Goal: Book appointment/travel/reservation

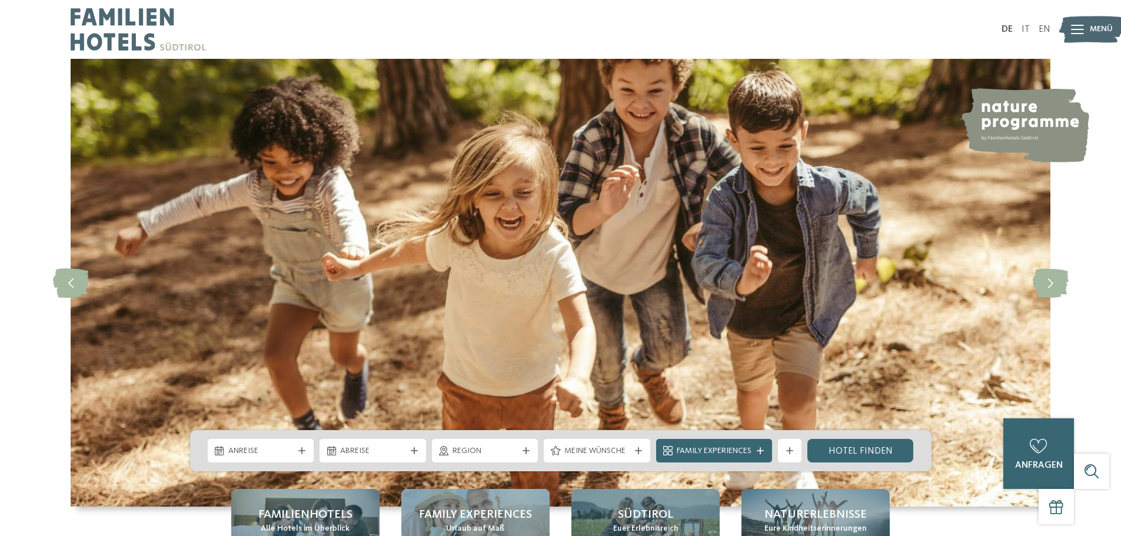
click at [1028, 26] on link "IT" at bounding box center [1026, 29] width 8 height 9
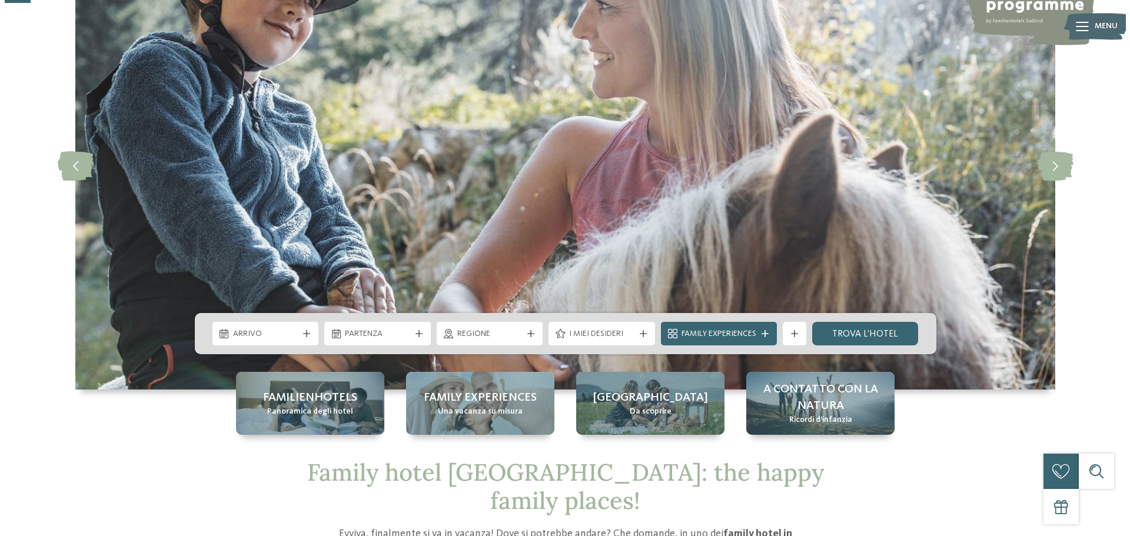
scroll to position [118, 0]
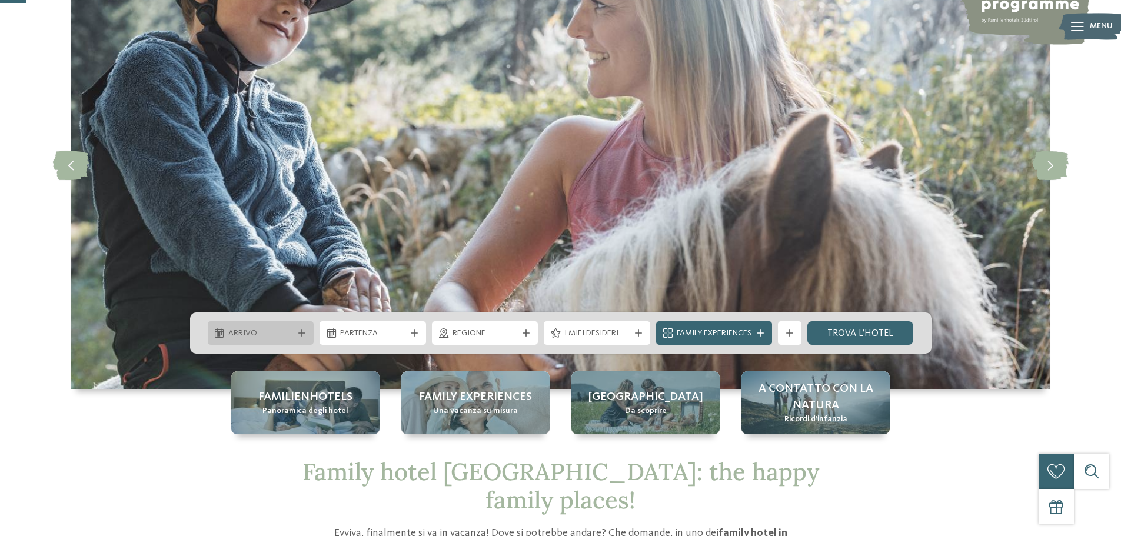
click at [306, 333] on div at bounding box center [302, 333] width 12 height 7
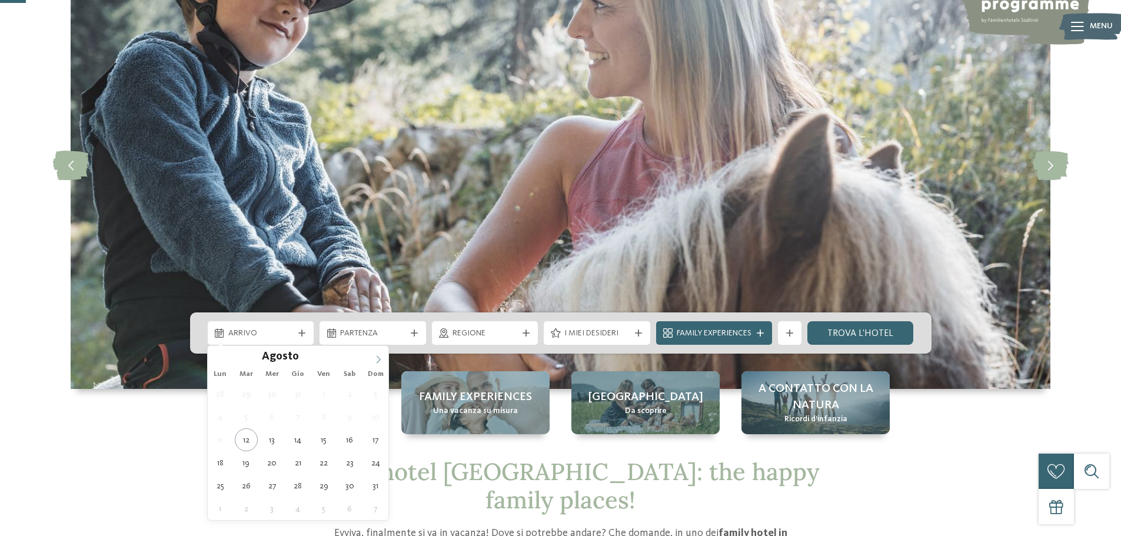
click at [375, 354] on span at bounding box center [378, 356] width 20 height 20
type input "****"
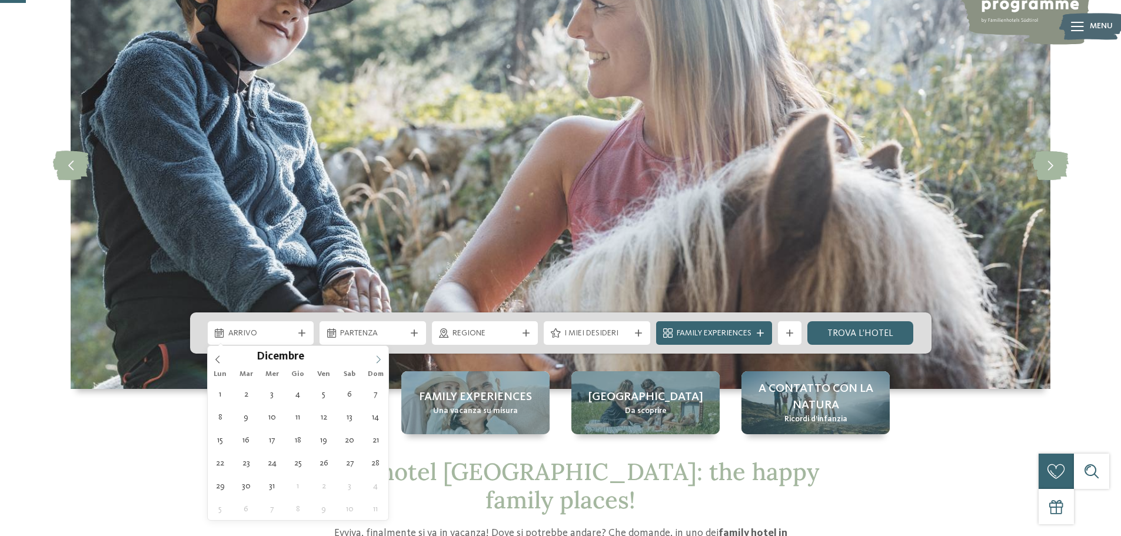
click at [375, 354] on span at bounding box center [378, 356] width 20 height 20
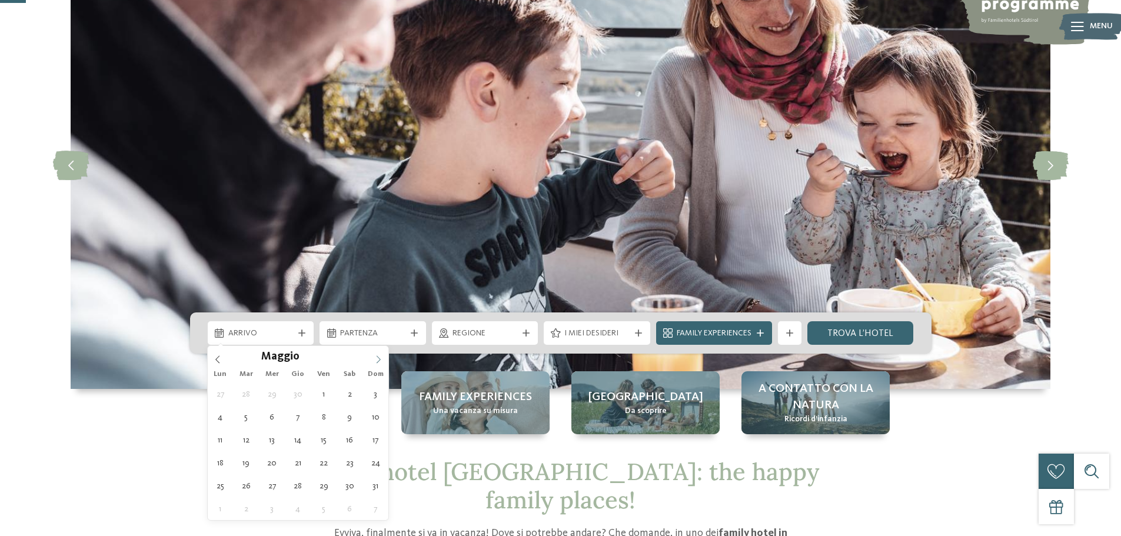
click at [375, 354] on span at bounding box center [378, 356] width 20 height 20
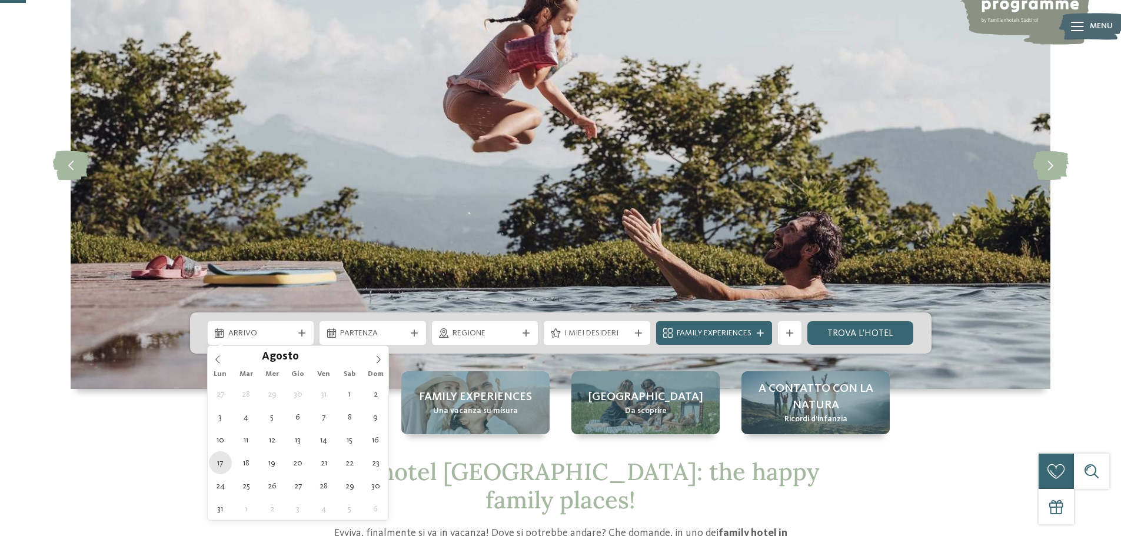
type div "17.08.2026"
type input "****"
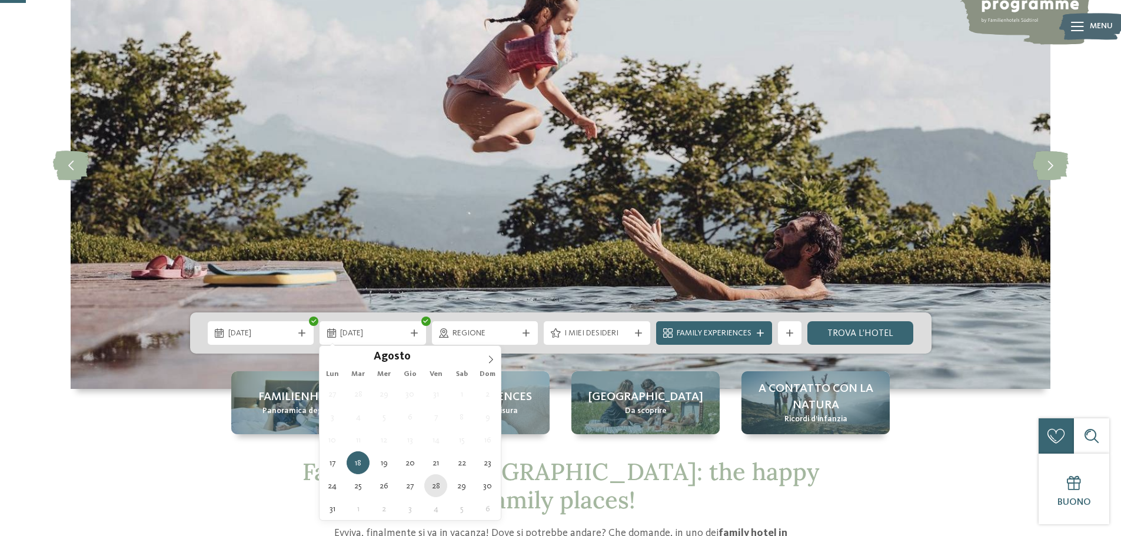
type div "28.08.2026"
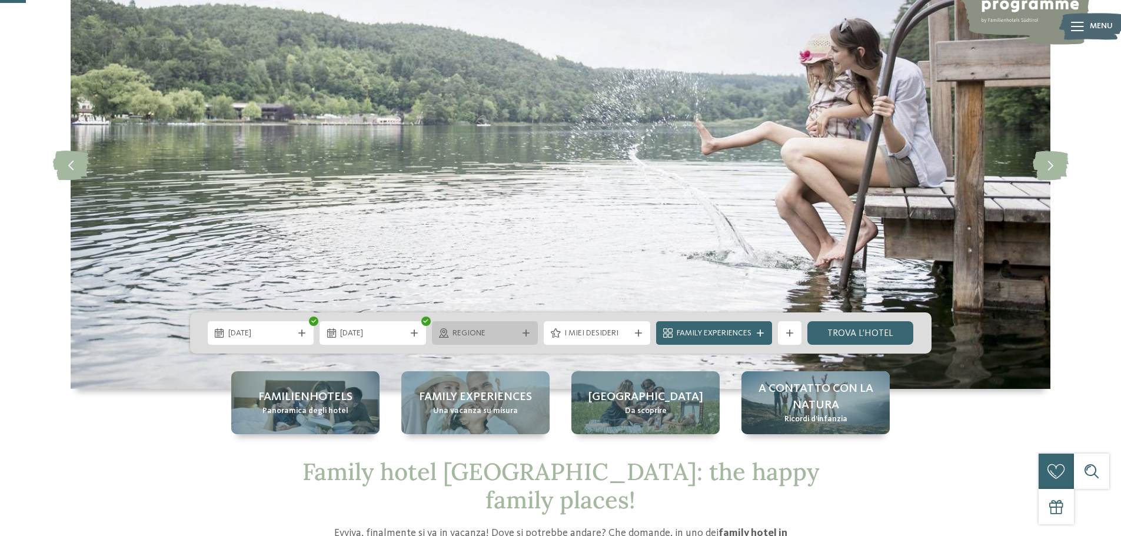
click at [510, 336] on span "Regione" at bounding box center [485, 334] width 65 height 12
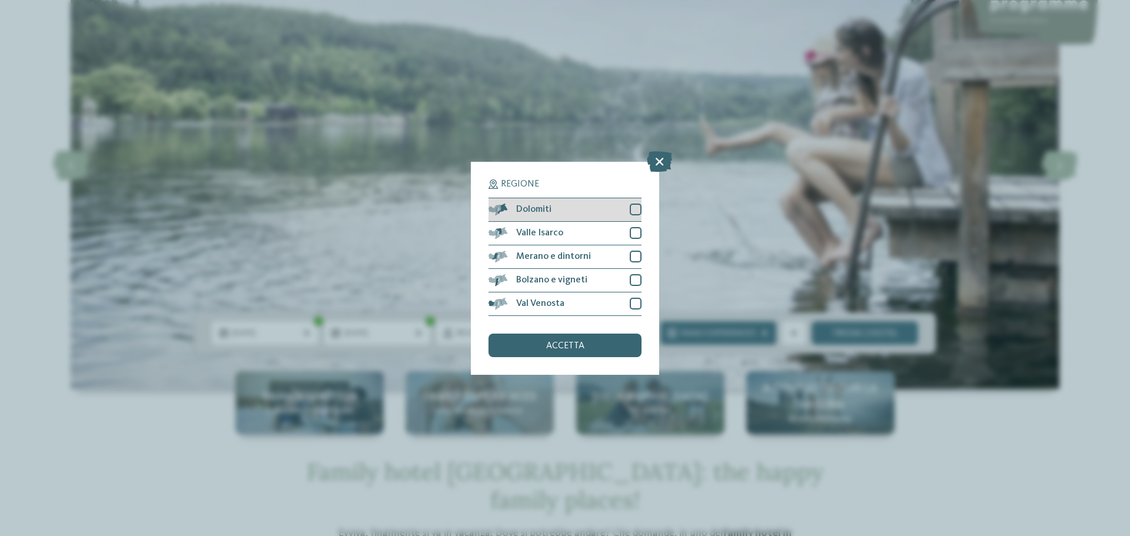
click at [639, 208] on div at bounding box center [636, 210] width 12 height 12
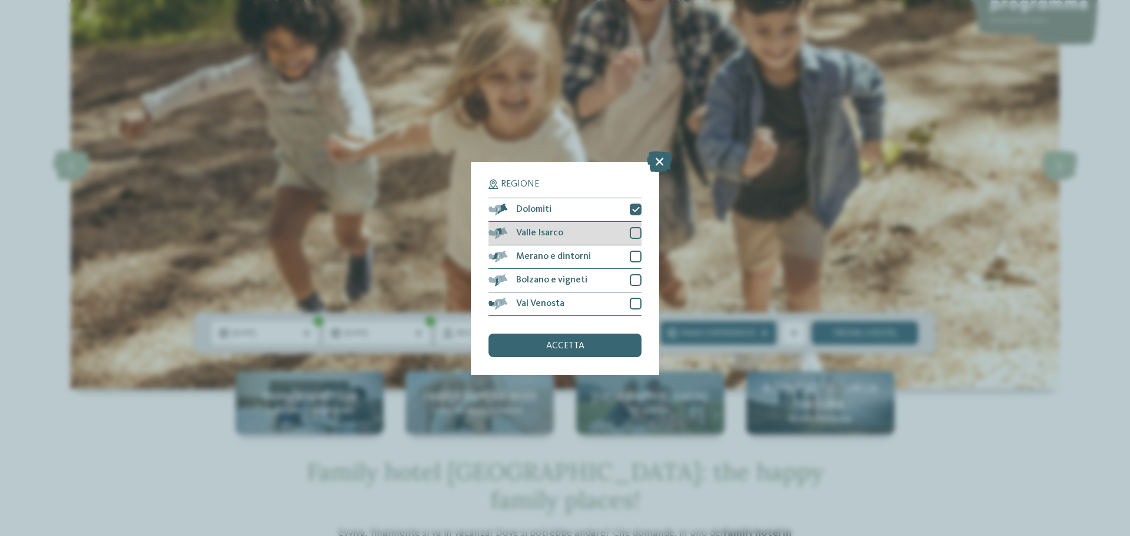
click at [635, 234] on div at bounding box center [636, 233] width 12 height 12
click at [633, 252] on div at bounding box center [636, 257] width 12 height 12
click at [633, 273] on div "Bolzano e vigneti" at bounding box center [565, 281] width 153 height 24
click at [636, 298] on div at bounding box center [636, 304] width 12 height 12
click at [581, 347] on span "accetta" at bounding box center [565, 345] width 38 height 9
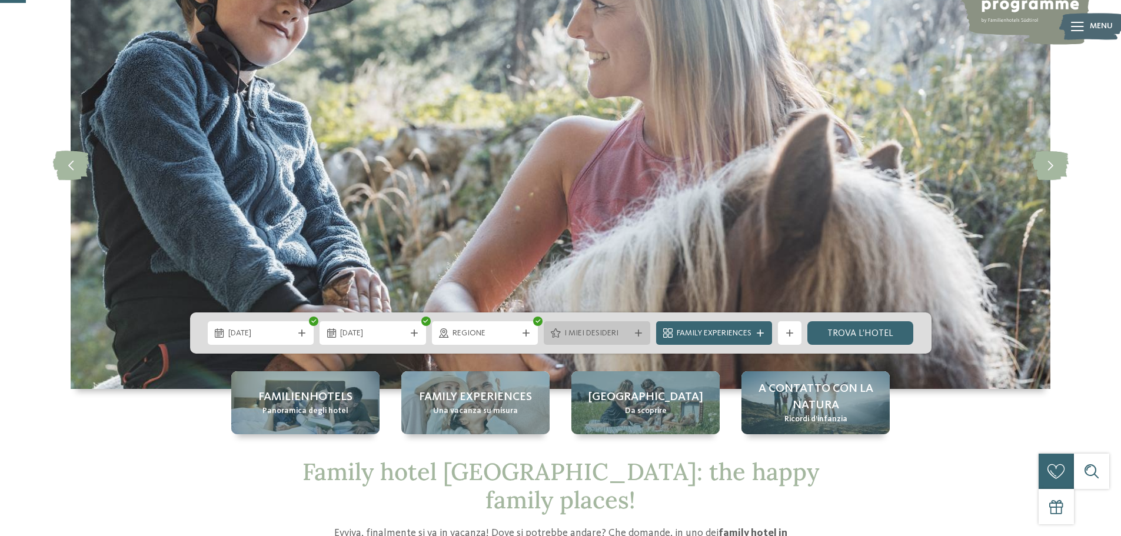
click at [588, 330] on span "I miei desideri" at bounding box center [597, 334] width 65 height 12
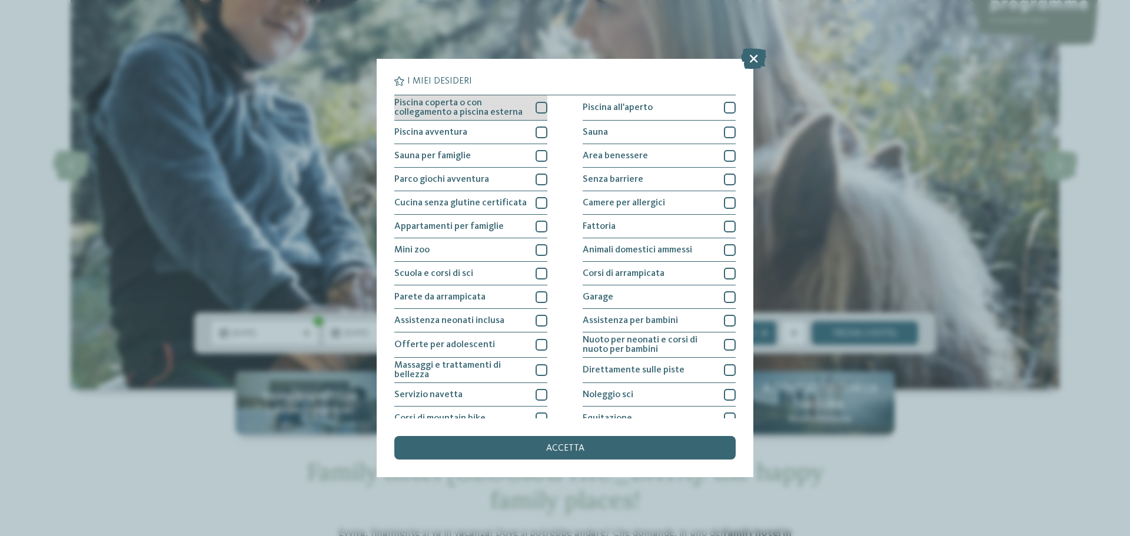
click at [542, 112] on div at bounding box center [542, 108] width 12 height 12
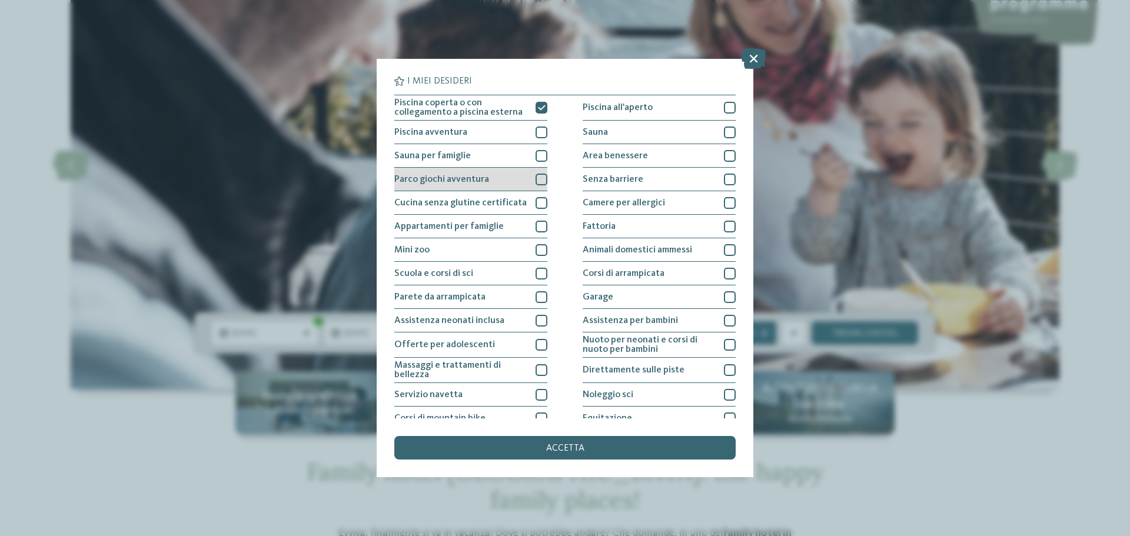
click at [540, 178] on div at bounding box center [542, 180] width 12 height 12
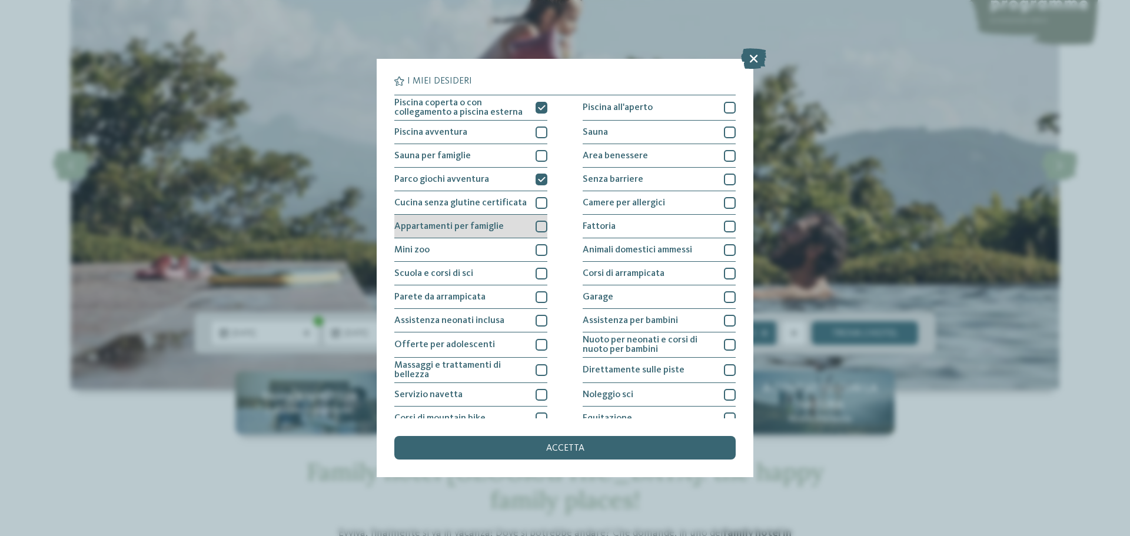
click at [539, 223] on div at bounding box center [542, 227] width 12 height 12
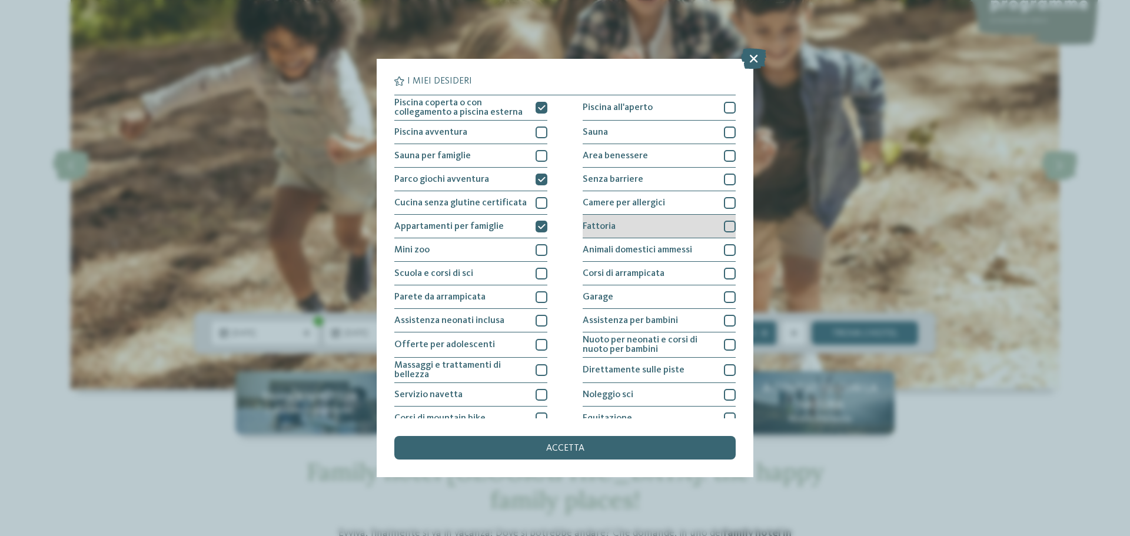
click at [724, 225] on div at bounding box center [730, 227] width 12 height 12
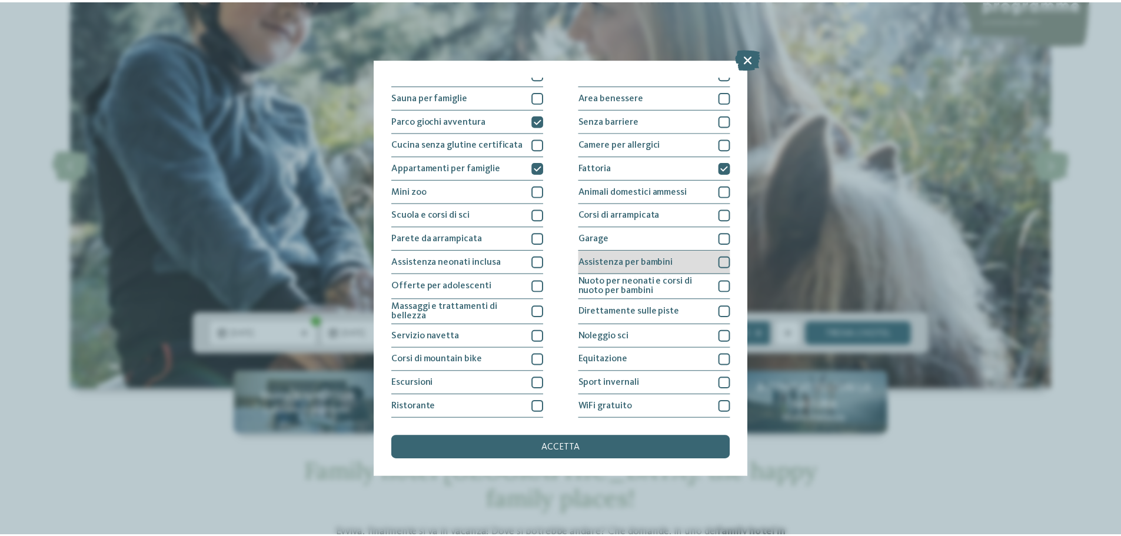
scroll to position [82, 0]
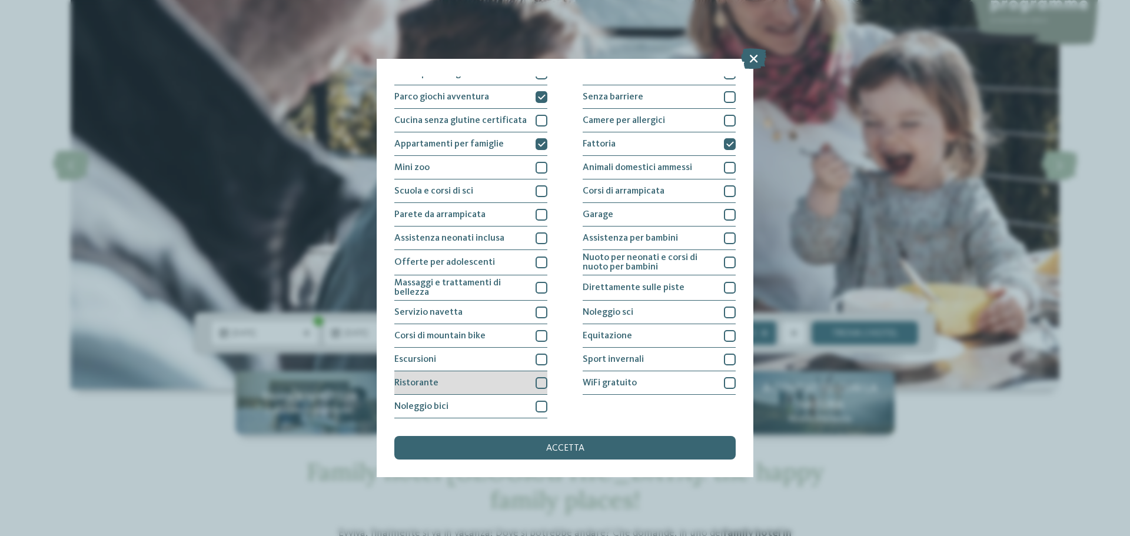
click at [463, 387] on div "Ristorante" at bounding box center [470, 383] width 153 height 24
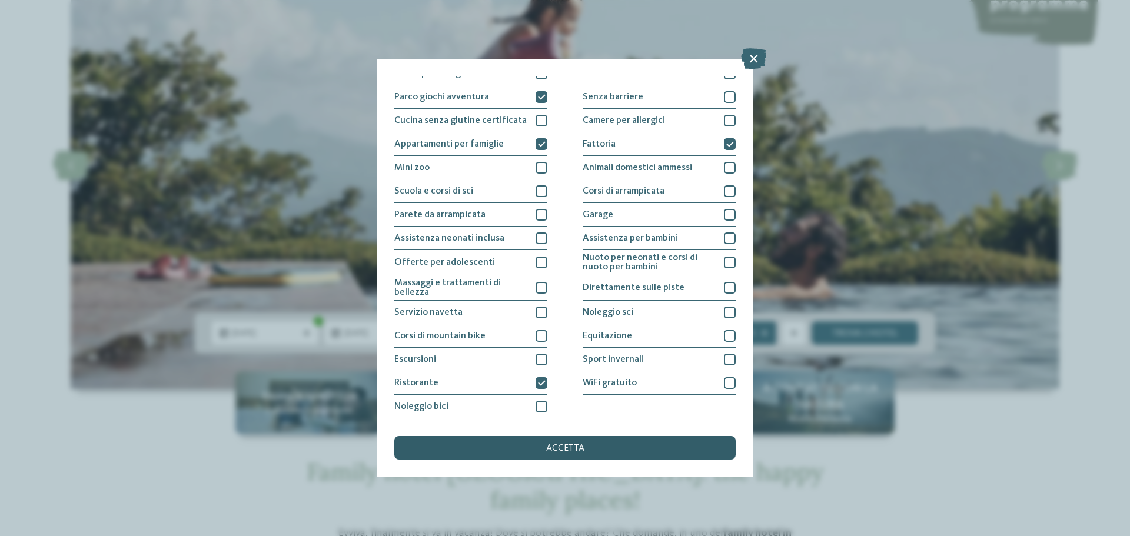
click at [548, 441] on div "accetta" at bounding box center [564, 448] width 341 height 24
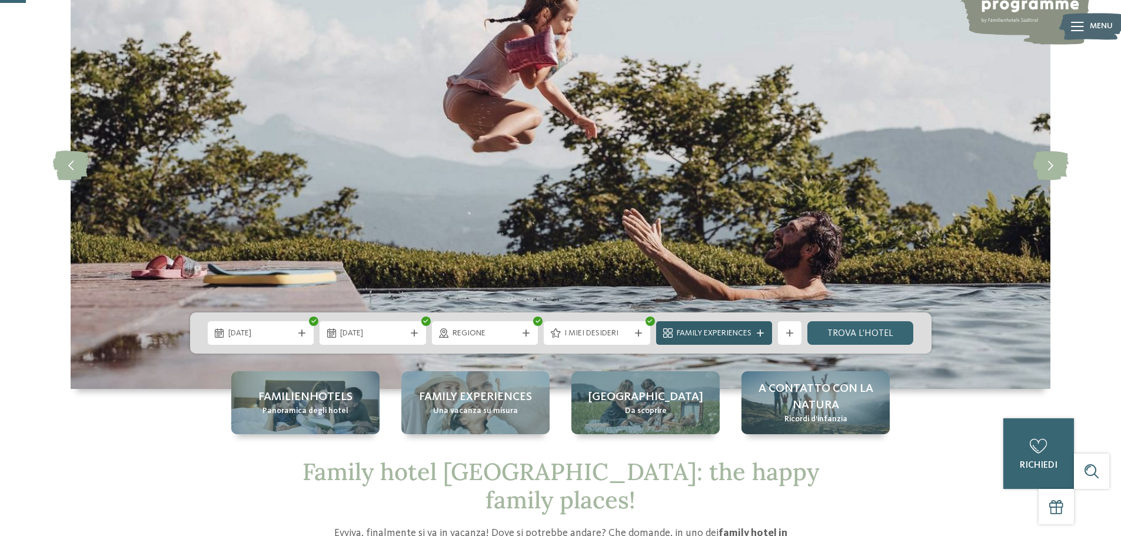
click at [737, 335] on span "Family Experiences" at bounding box center [714, 334] width 75 height 12
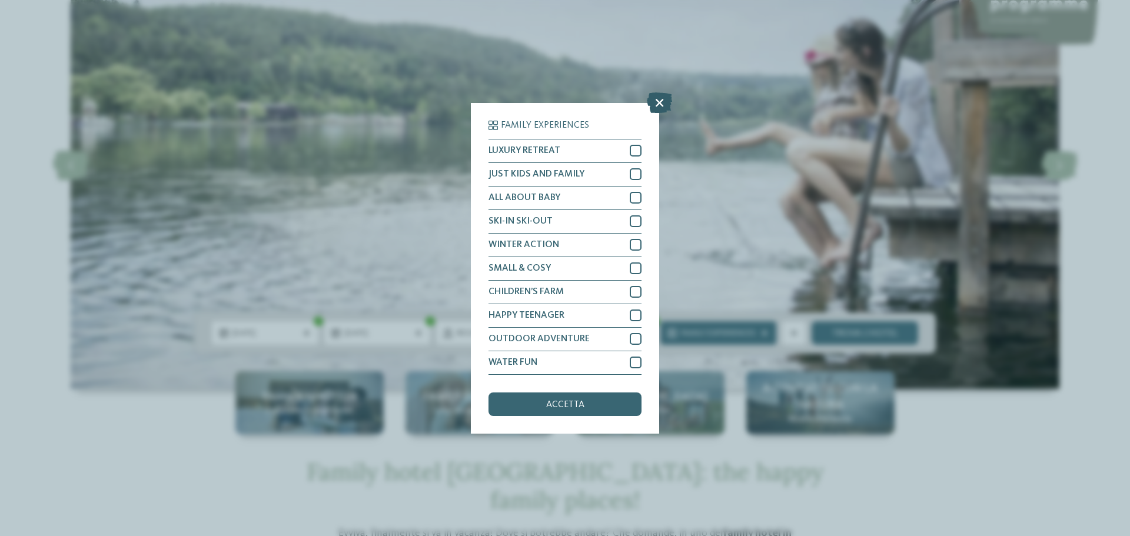
click at [659, 104] on icon at bounding box center [659, 102] width 25 height 21
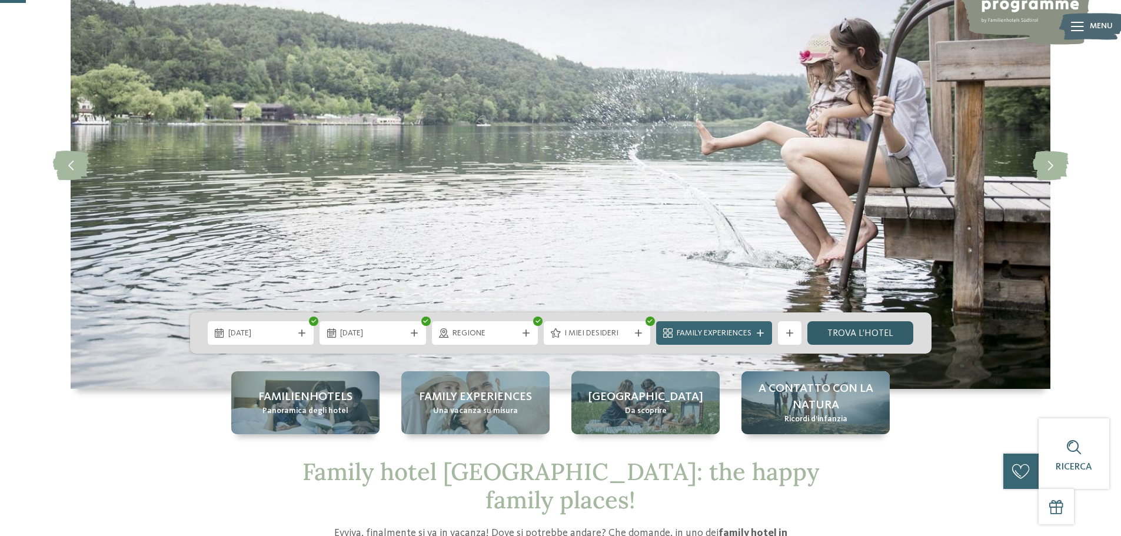
click at [874, 334] on link "trova l’hotel" at bounding box center [861, 333] width 107 height 24
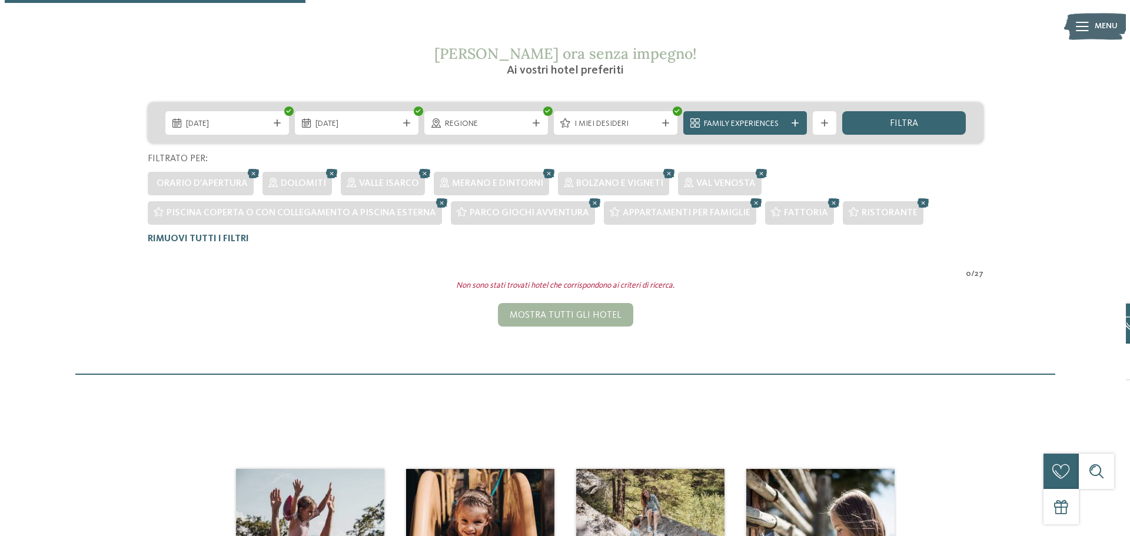
scroll to position [180, 0]
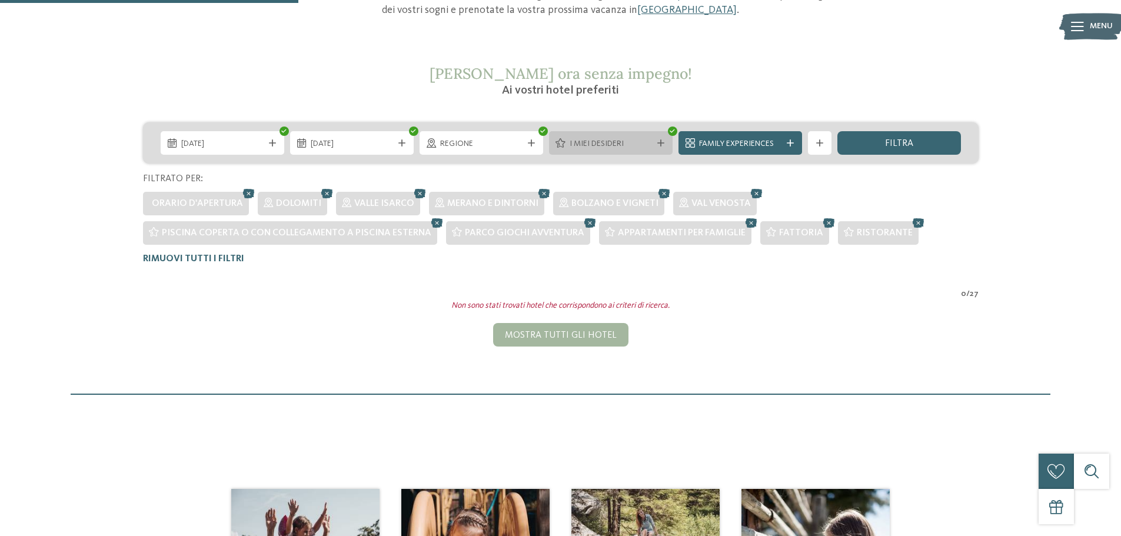
click at [658, 147] on div "I miei desideri" at bounding box center [611, 143] width 124 height 24
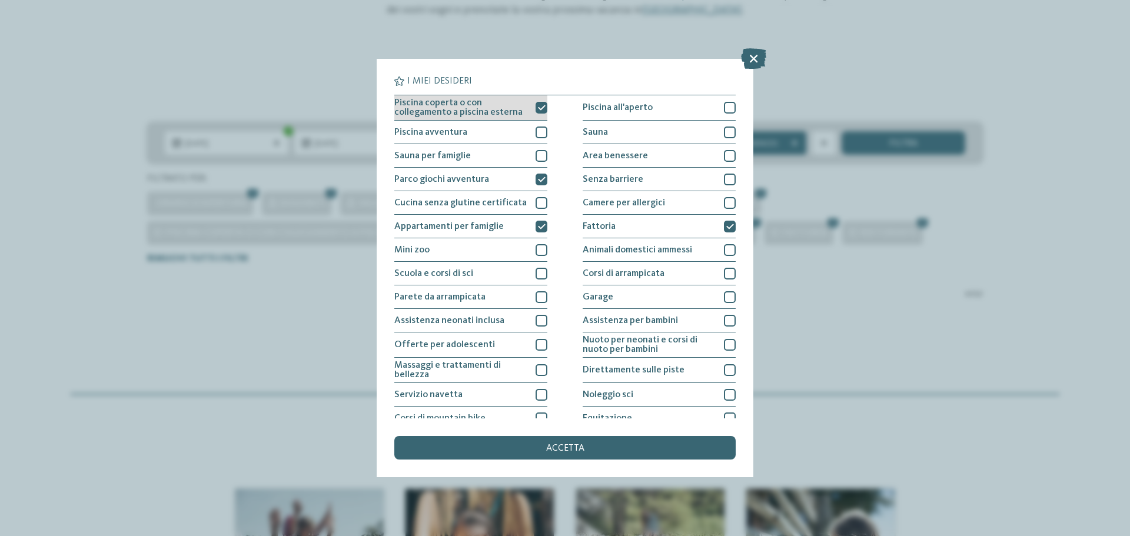
click at [539, 110] on icon at bounding box center [542, 107] width 8 height 7
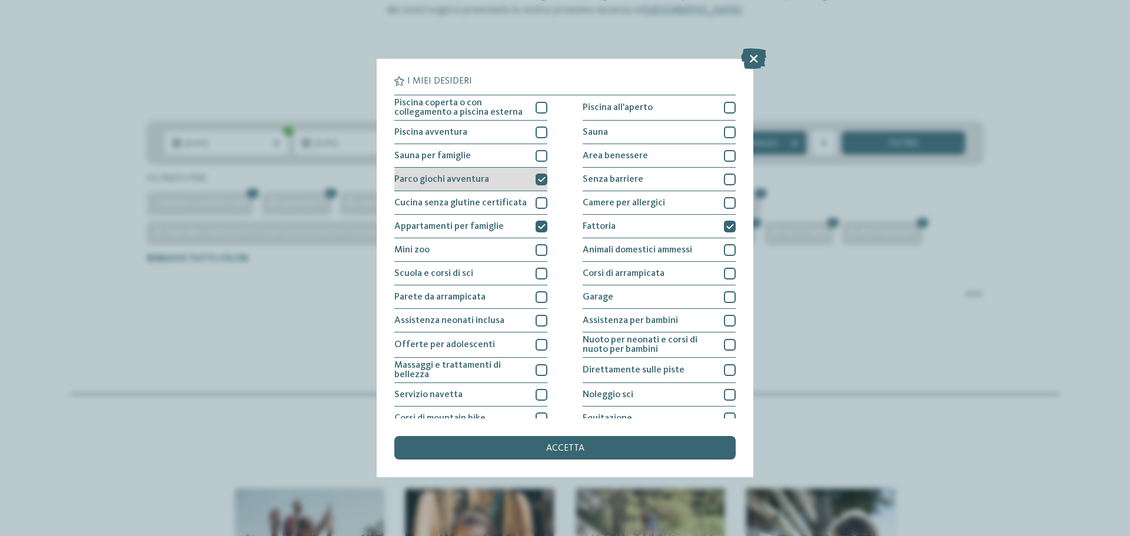
click at [539, 174] on div at bounding box center [542, 180] width 12 height 12
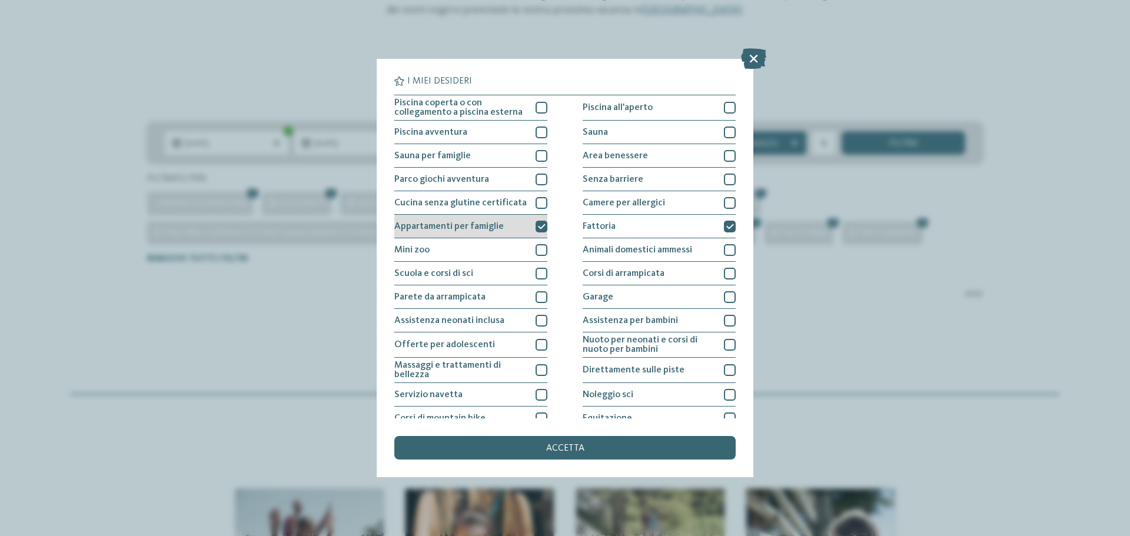
click at [540, 222] on div at bounding box center [542, 227] width 12 height 12
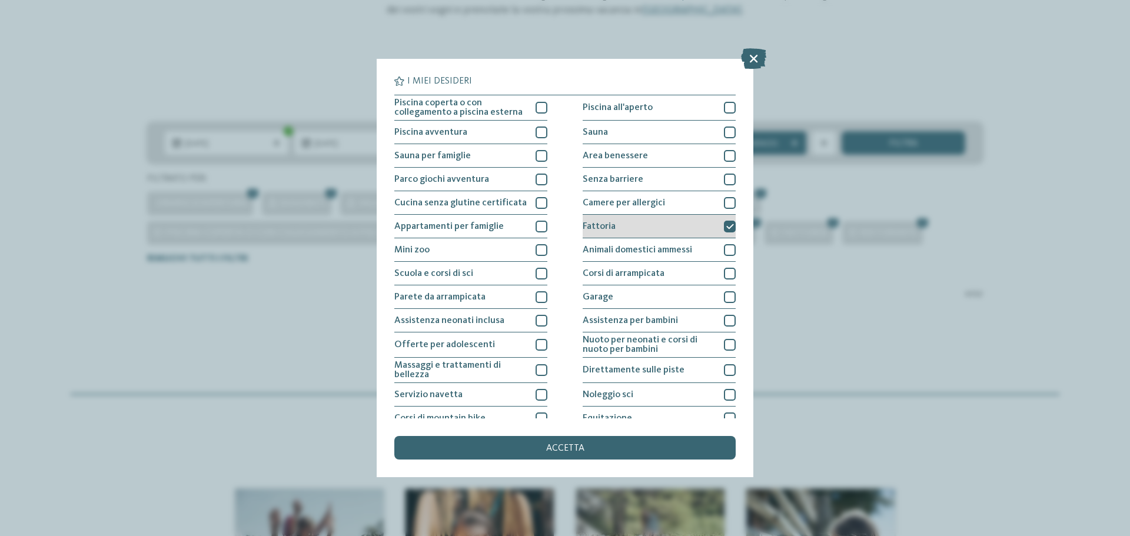
click at [726, 224] on icon at bounding box center [730, 226] width 8 height 7
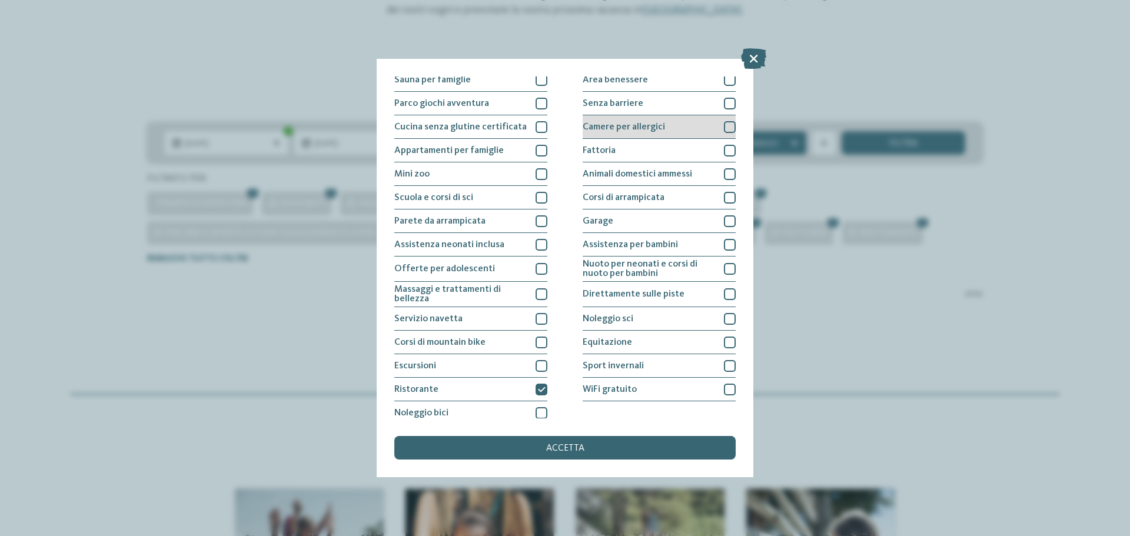
scroll to position [82, 0]
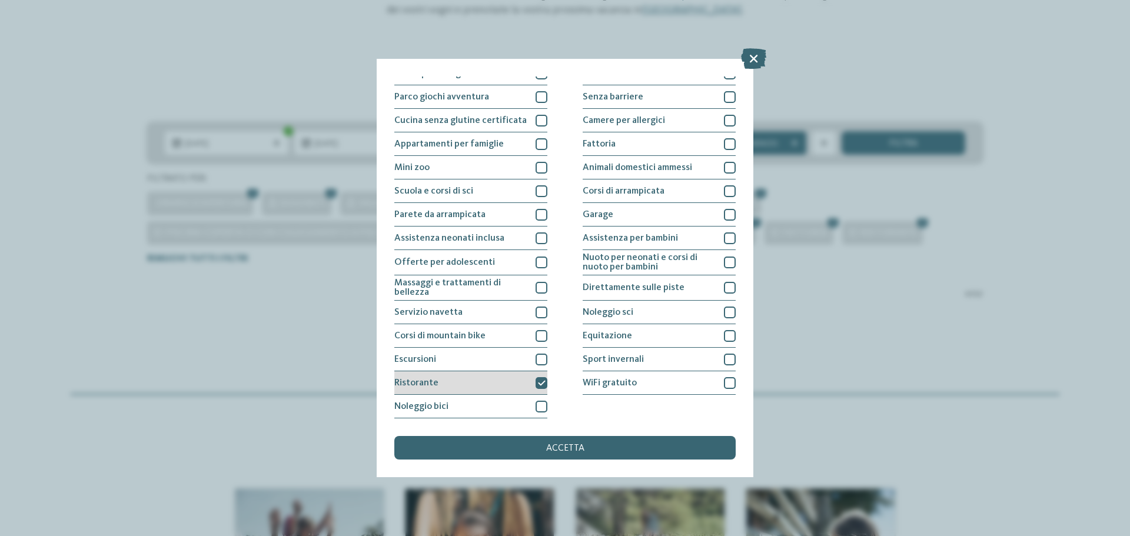
click at [538, 380] on icon at bounding box center [542, 383] width 8 height 7
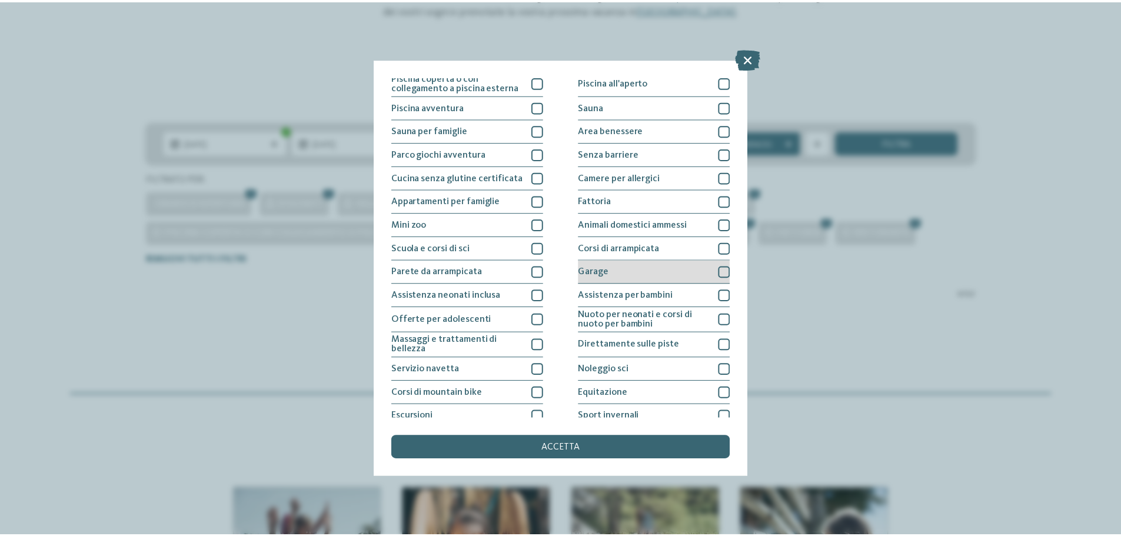
scroll to position [0, 0]
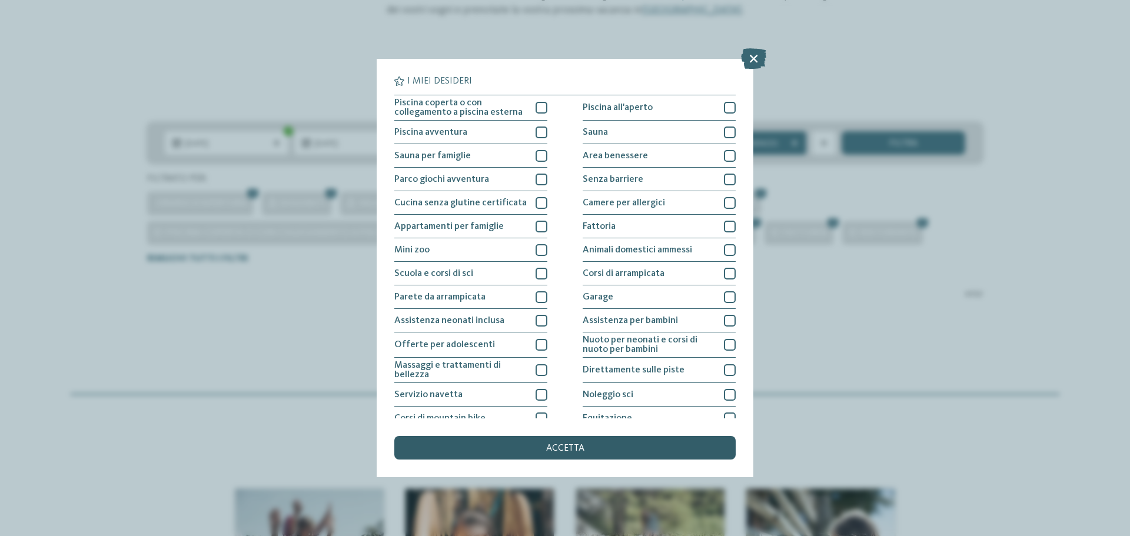
click at [607, 442] on div "accetta" at bounding box center [564, 448] width 341 height 24
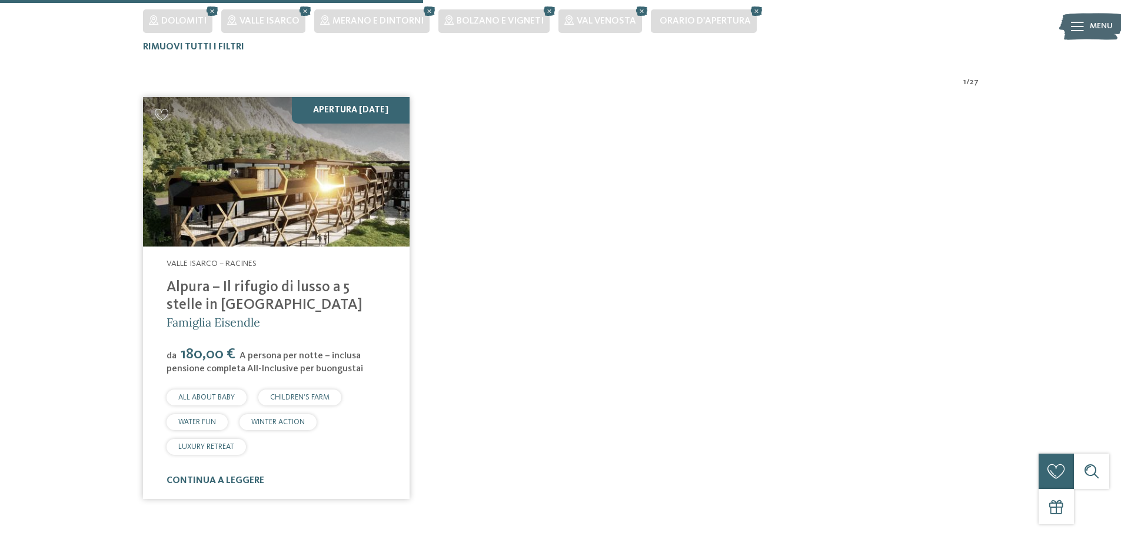
scroll to position [386, 0]
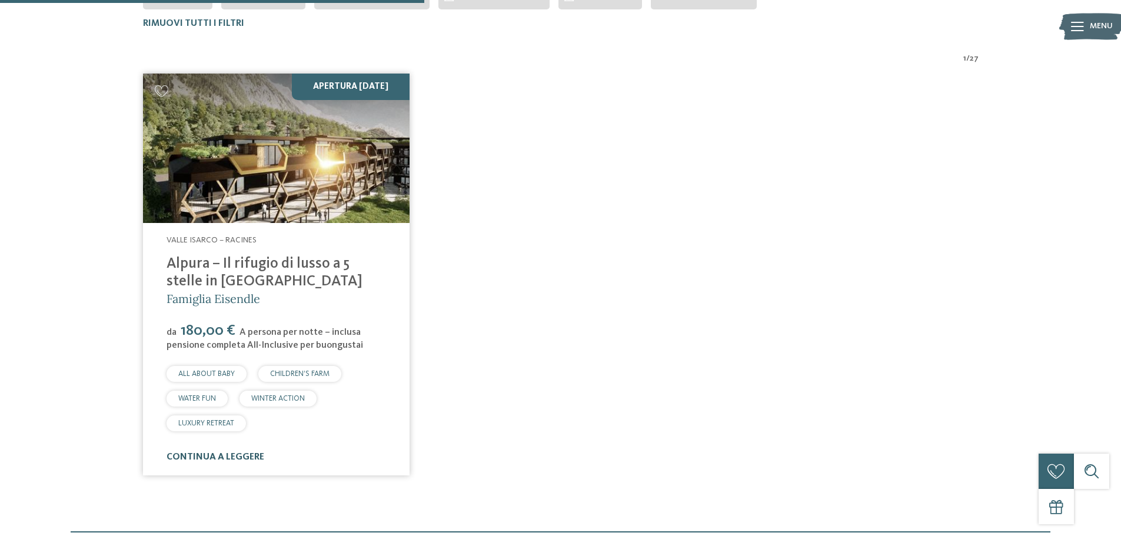
click at [244, 457] on link "continua a leggere" at bounding box center [216, 457] width 98 height 9
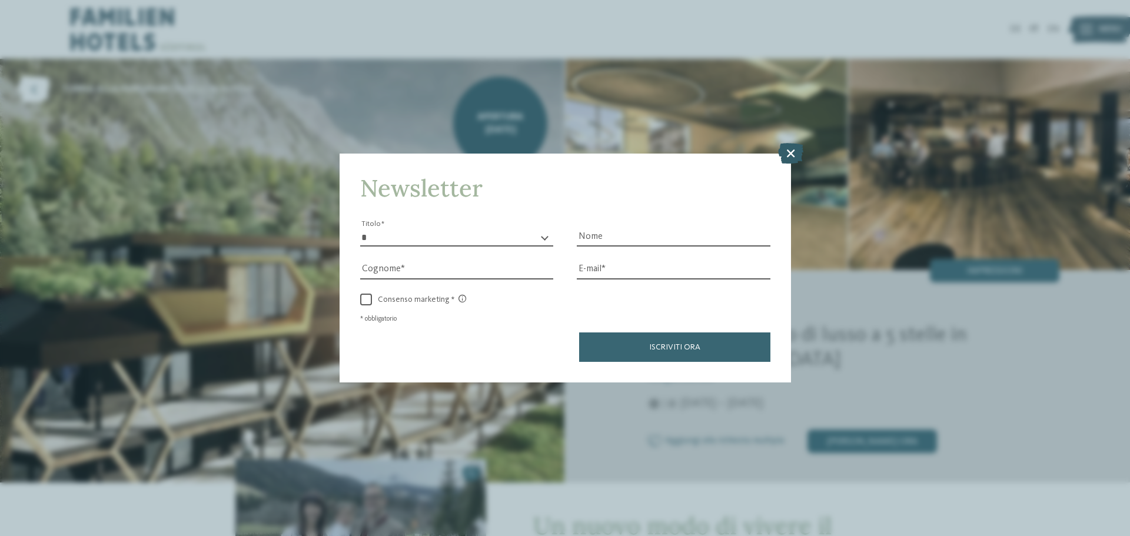
click at [794, 155] on icon at bounding box center [790, 153] width 25 height 21
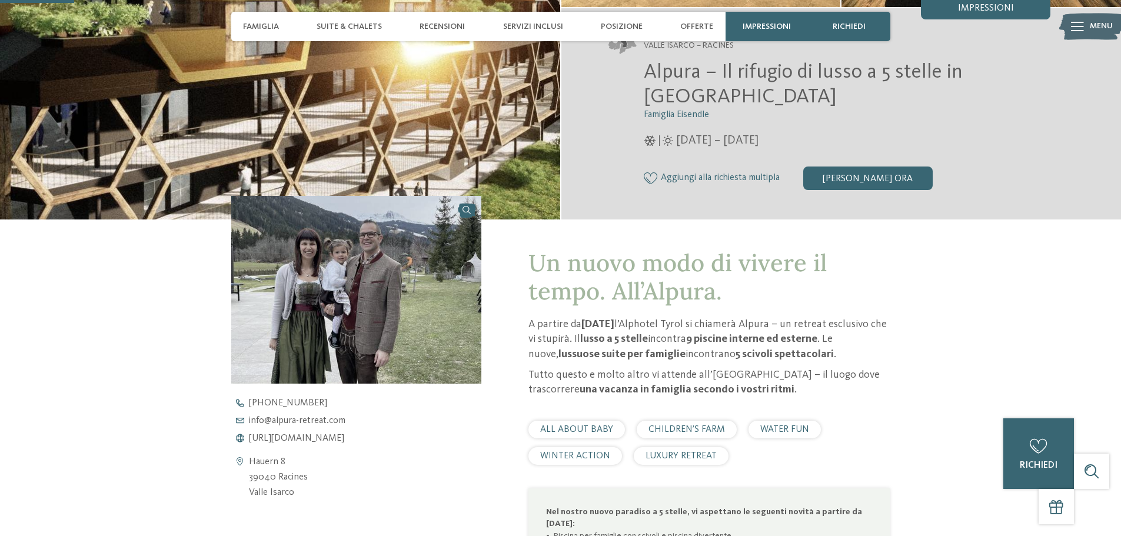
scroll to position [235, 0]
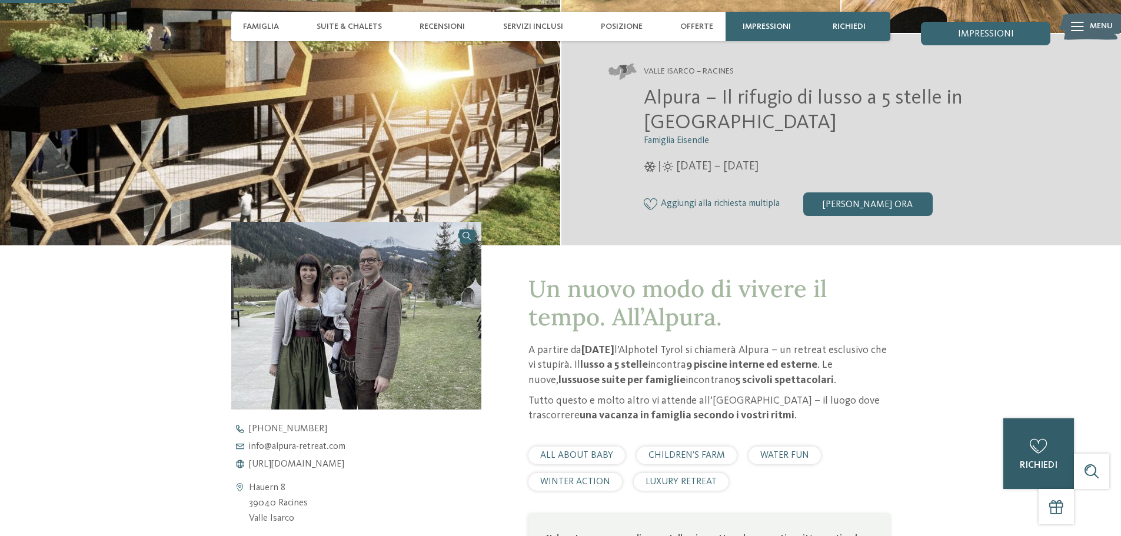
click at [1031, 441] on icon at bounding box center [1039, 446] width 18 height 15
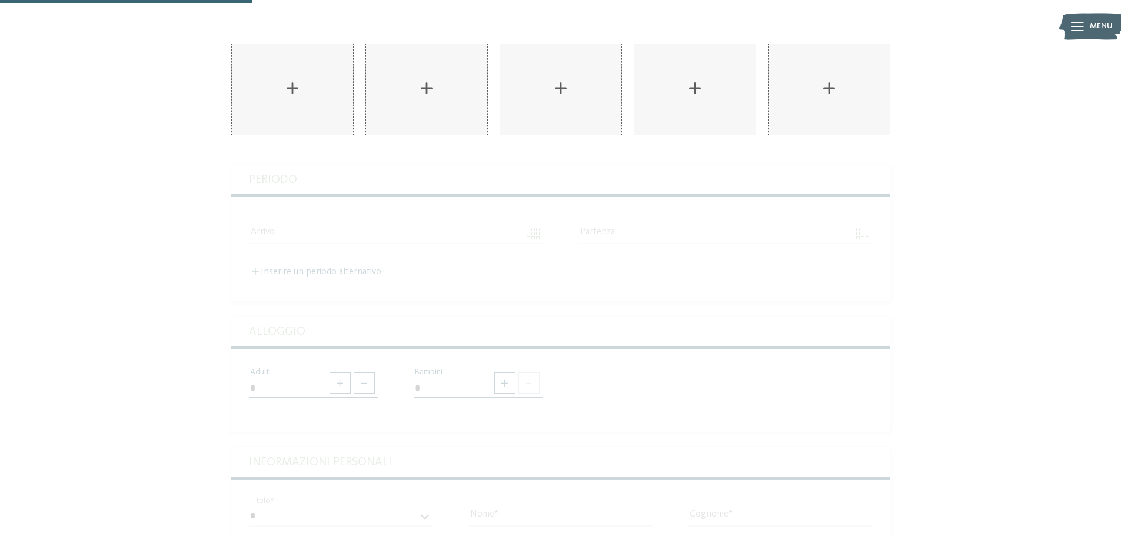
scroll to position [235, 0]
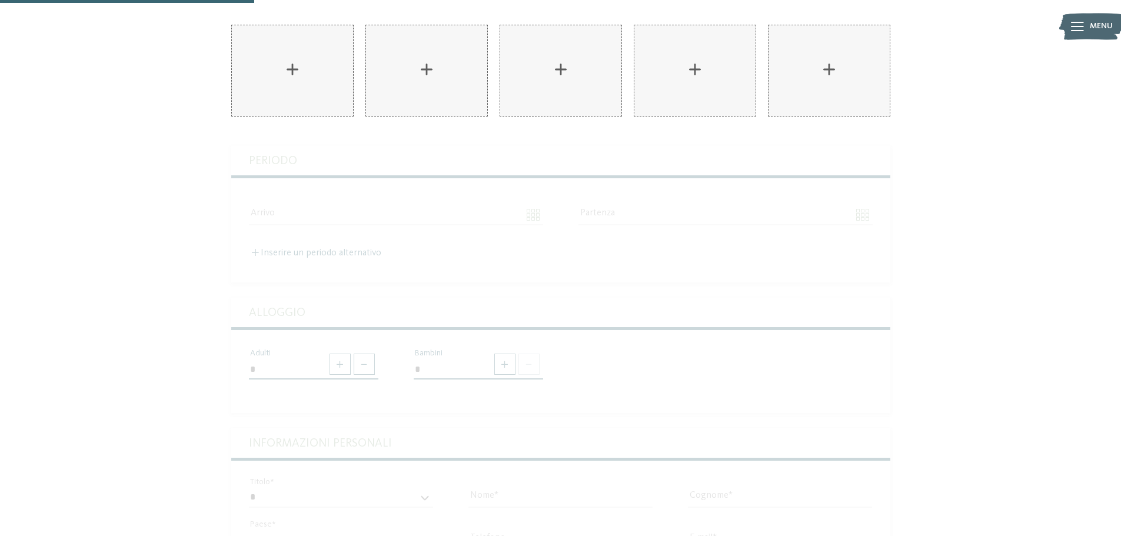
click at [317, 190] on div "Alloggio Cavallino Bianco Family Spa Grand Hotel****s ****S AKI Family Resort P…" at bounding box center [560, 437] width 659 height 583
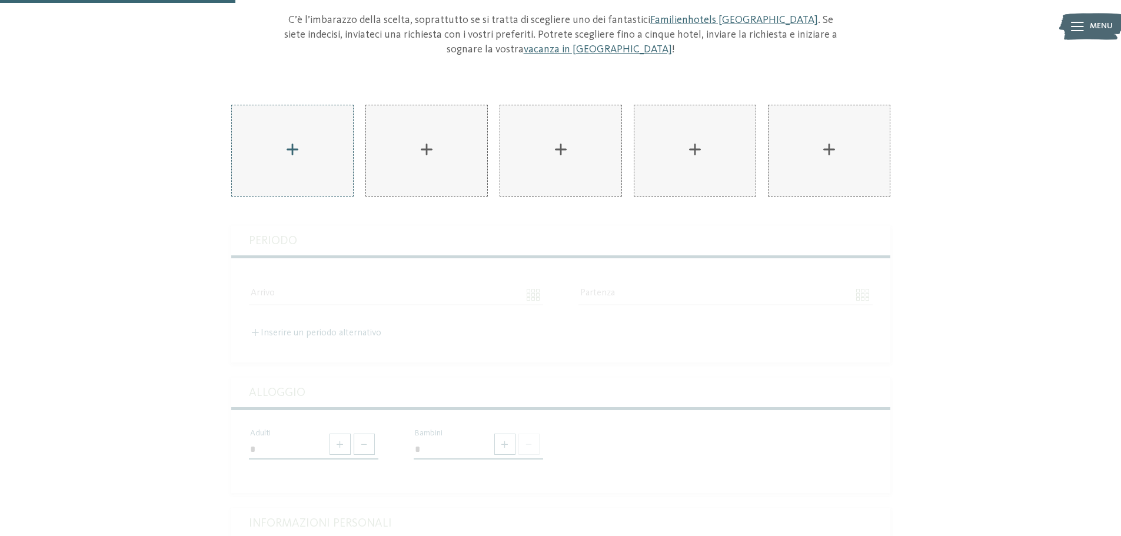
scroll to position [0, 0]
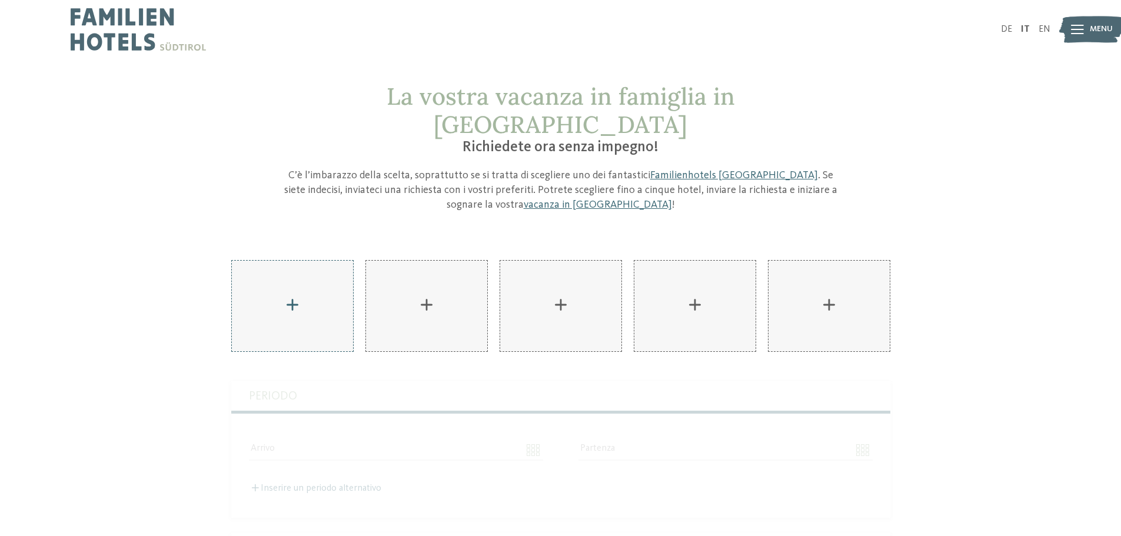
click at [289, 270] on div "AKI Family Resort PLOSE aggiungere" at bounding box center [292, 306] width 121 height 91
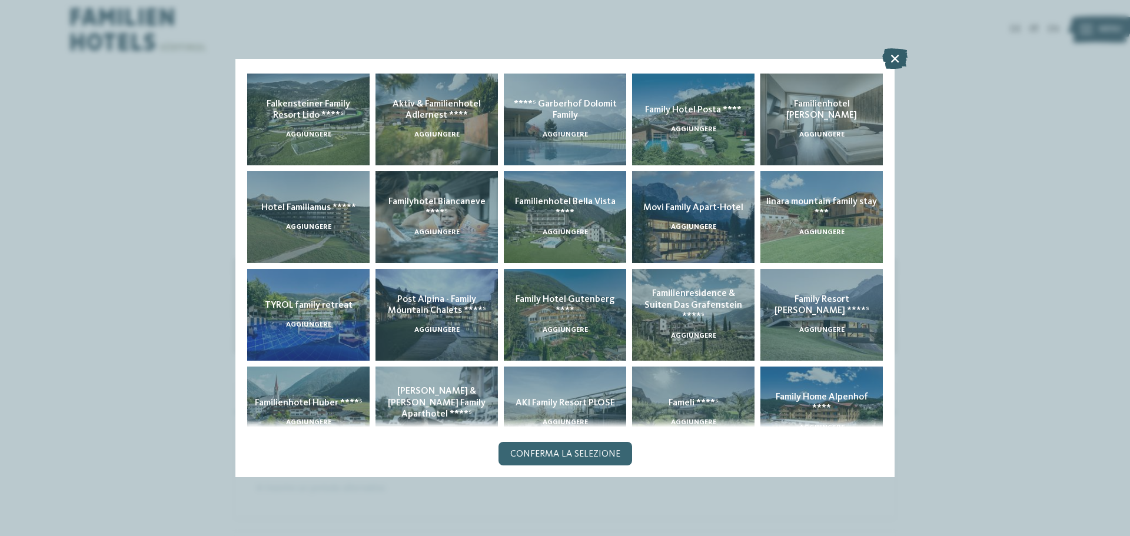
click at [895, 55] on icon at bounding box center [894, 58] width 25 height 21
